Goal: Check status: Check status

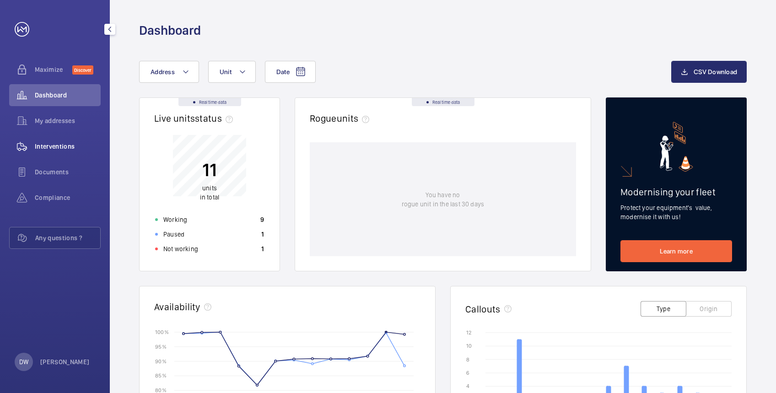
click at [48, 143] on span "Interventions" at bounding box center [68, 146] width 66 height 9
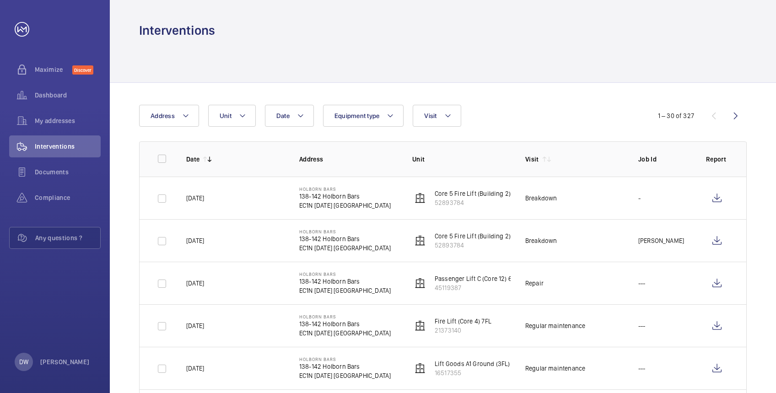
click at [710, 51] on div at bounding box center [443, 60] width 608 height 43
click at [355, 47] on div at bounding box center [443, 60] width 608 height 43
click at [563, 67] on div at bounding box center [443, 60] width 608 height 43
